Goal: Task Accomplishment & Management: Use online tool/utility

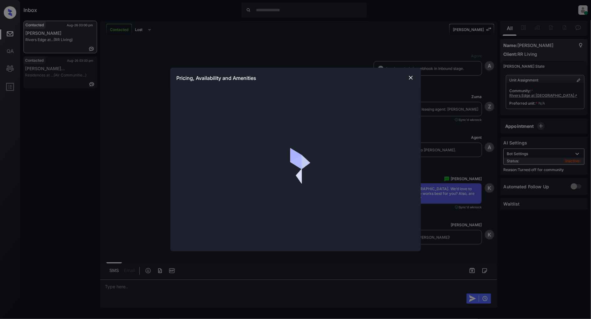
scroll to position [376, 0]
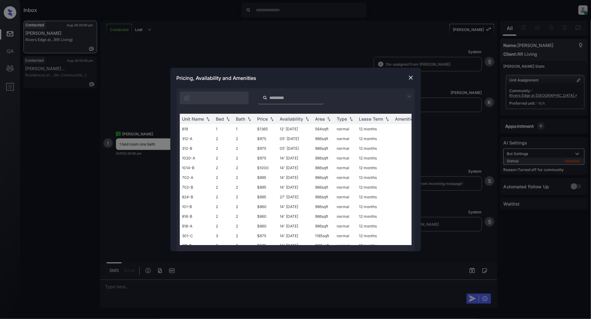
click at [409, 98] on img at bounding box center [410, 97] width 8 height 8
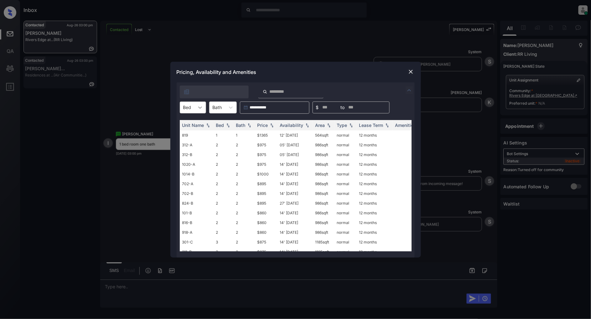
click at [195, 109] on div at bounding box center [200, 107] width 11 height 11
click at [189, 122] on div "1" at bounding box center [193, 122] width 26 height 11
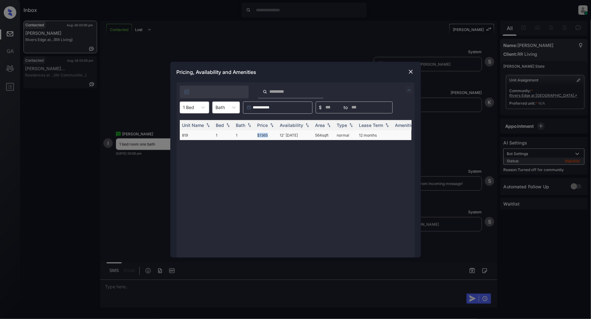
drag, startPoint x: 272, startPoint y: 133, endPoint x: 256, endPoint y: 135, distance: 16.3
click at [256, 135] on td "$1365" at bounding box center [266, 135] width 23 height 10
copy td "$1365"
click at [411, 73] on img at bounding box center [411, 72] width 6 height 6
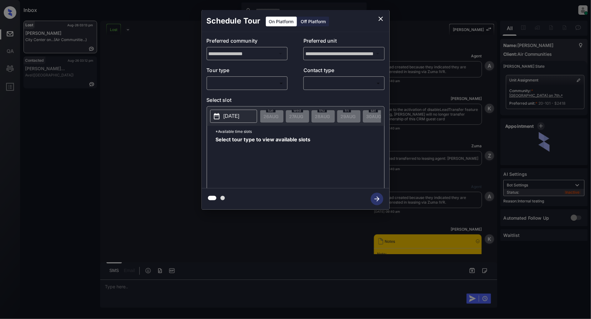
scroll to position [4589, 0]
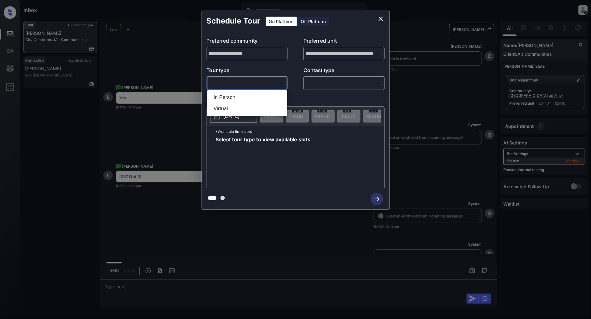
click at [256, 83] on body "Inbox Patrick Deasis Online Set yourself offline Set yourself on break Profile …" at bounding box center [295, 159] width 591 height 319
click at [231, 94] on li "In Person" at bounding box center [247, 97] width 77 height 11
type input "********"
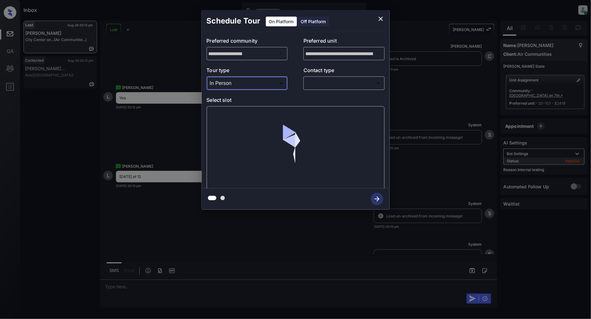
click at [328, 93] on div "**********" at bounding box center [296, 110] width 188 height 156
click at [336, 82] on body "Inbox Patrick Deasis Online Set yourself offline Set yourself on break Profile …" at bounding box center [295, 159] width 591 height 319
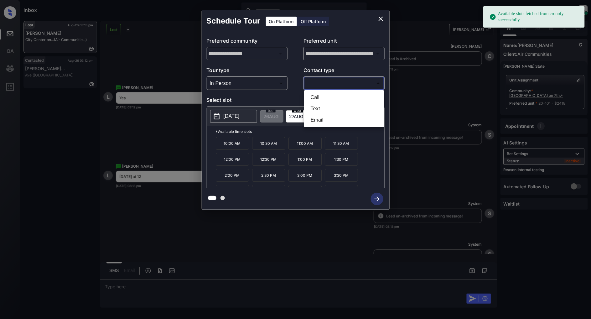
click at [349, 107] on li "Text" at bounding box center [344, 108] width 77 height 11
type input "****"
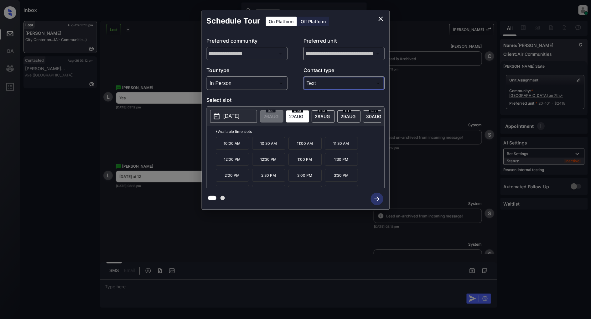
click at [159, 70] on div "**********" at bounding box center [295, 110] width 591 height 220
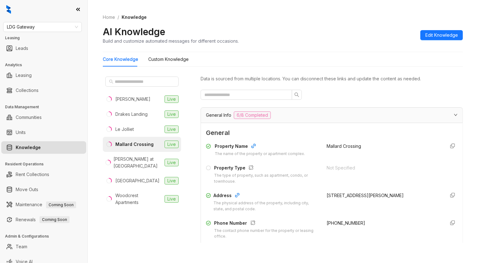
scroll to position [739, 0]
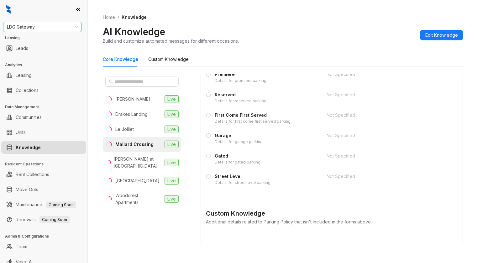
click at [53, 32] on div "LDG Gateway" at bounding box center [42, 27] width 79 height 10
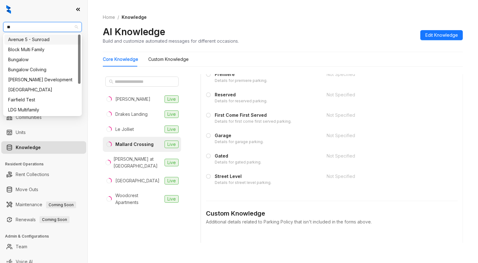
type input "***"
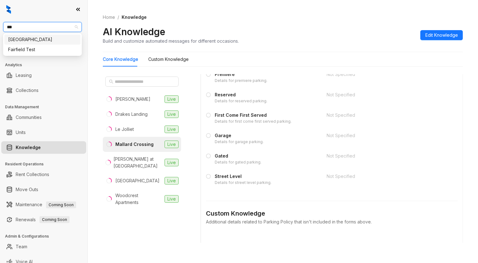
click at [36, 39] on div "Fairfield" at bounding box center [42, 39] width 69 height 7
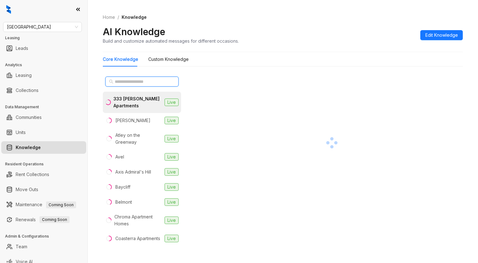
click at [132, 84] on input "text" at bounding box center [142, 81] width 55 height 7
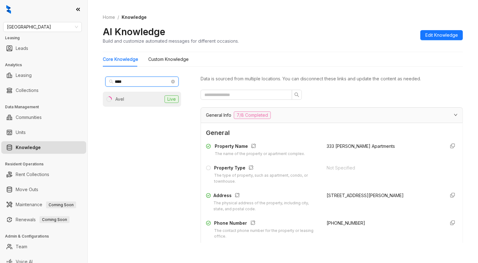
type input "****"
click at [131, 95] on li "Avel Live" at bounding box center [142, 98] width 78 height 15
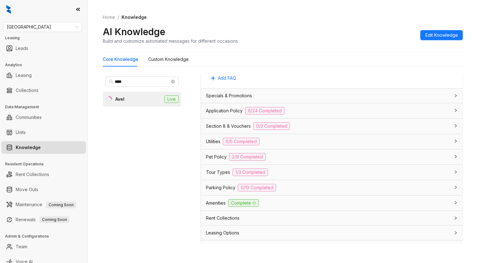
scroll to position [418, 0]
click at [300, 201] on div "Amenities Complete" at bounding box center [328, 202] width 244 height 8
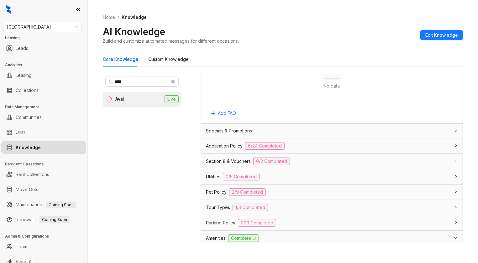
scroll to position [381, 0]
click at [308, 181] on div "Utilities 0/5 Completed" at bounding box center [328, 177] width 244 height 8
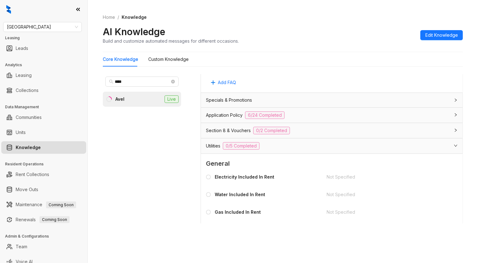
scroll to position [398, 0]
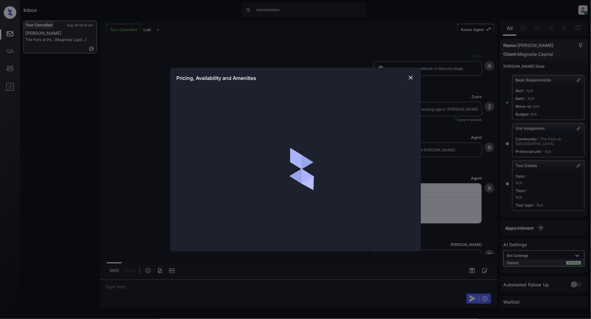
scroll to position [202, 0]
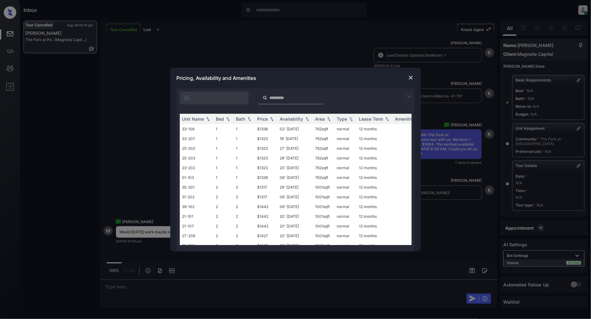
click at [412, 96] on img at bounding box center [410, 97] width 8 height 8
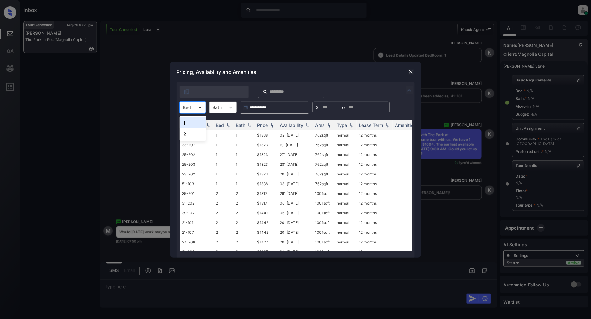
click at [201, 107] on icon at bounding box center [200, 107] width 6 height 6
click at [186, 122] on div "1" at bounding box center [193, 122] width 26 height 11
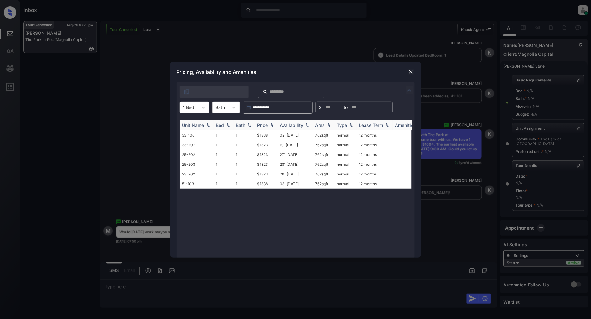
click at [273, 123] on img at bounding box center [272, 125] width 6 height 4
click at [262, 135] on td "$1323" at bounding box center [266, 135] width 23 height 10
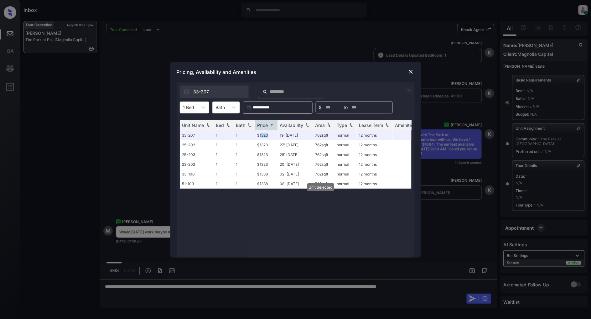
click at [412, 71] on img at bounding box center [411, 72] width 6 height 6
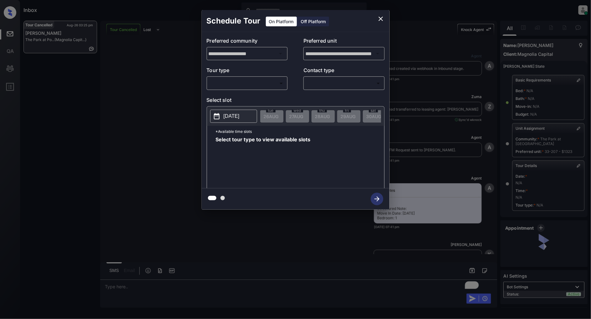
scroll to position [1739, 0]
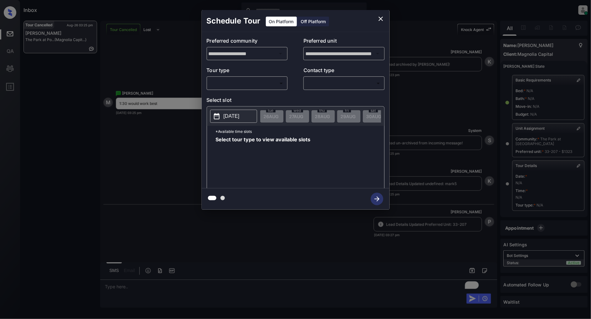
click at [249, 86] on body "Inbox [PERSON_NAME] Online Set yourself offline Set yourself on break Profile S…" at bounding box center [295, 159] width 591 height 319
click at [170, 133] on div at bounding box center [295, 159] width 591 height 319
click at [170, 133] on div "**********" at bounding box center [295, 110] width 591 height 220
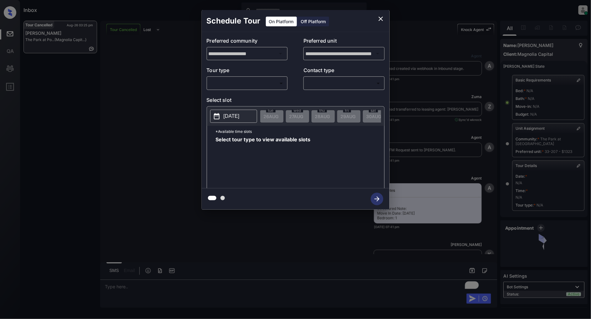
scroll to position [1739, 0]
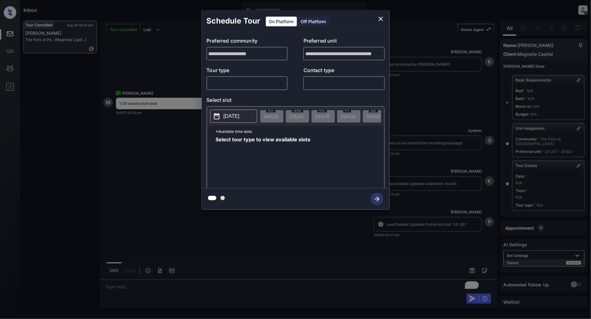
click at [233, 85] on body "Inbox [PERSON_NAME] Online Set yourself offline Set yourself on break Profile S…" at bounding box center [295, 159] width 591 height 319
click at [231, 95] on li "In Person" at bounding box center [247, 97] width 77 height 11
type input "********"
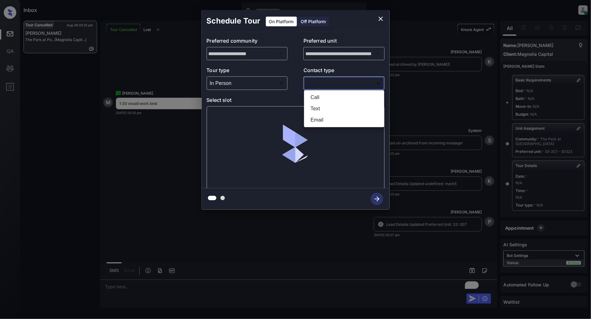
click at [322, 83] on body "Inbox [PERSON_NAME] Online Set yourself offline Set yourself on break Profile S…" at bounding box center [295, 159] width 591 height 319
click at [326, 107] on li "Text" at bounding box center [344, 108] width 77 height 11
type input "****"
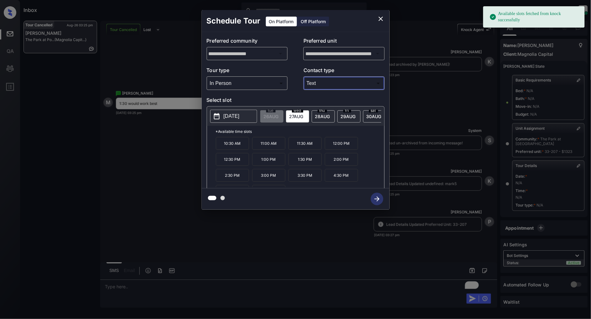
click at [325, 117] on span "[DATE]" at bounding box center [322, 116] width 15 height 5
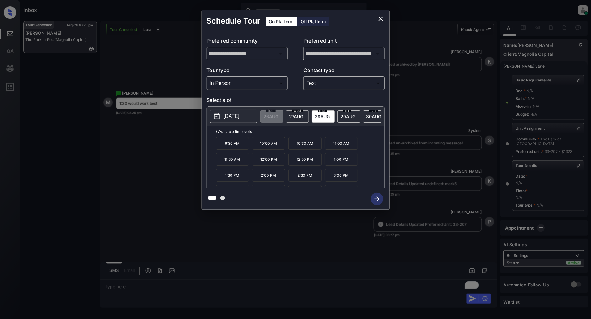
click at [230, 181] on p "1:30 PM" at bounding box center [232, 175] width 33 height 13
click at [378, 198] on icon "button" at bounding box center [377, 198] width 5 height 5
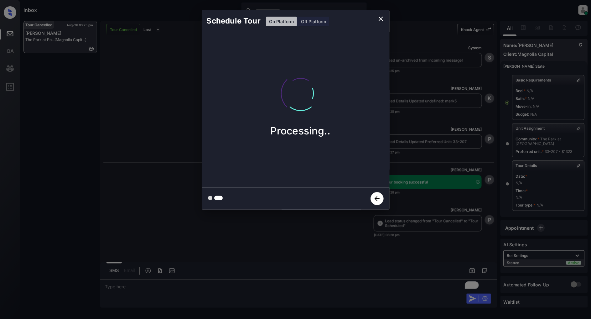
scroll to position [1822, 0]
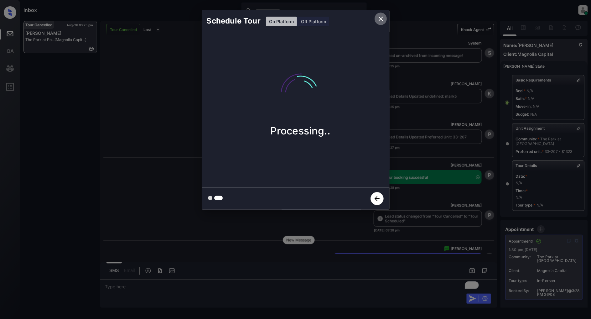
click at [378, 22] on icon "close" at bounding box center [381, 19] width 8 height 8
